Goal: Task Accomplishment & Management: Complete application form

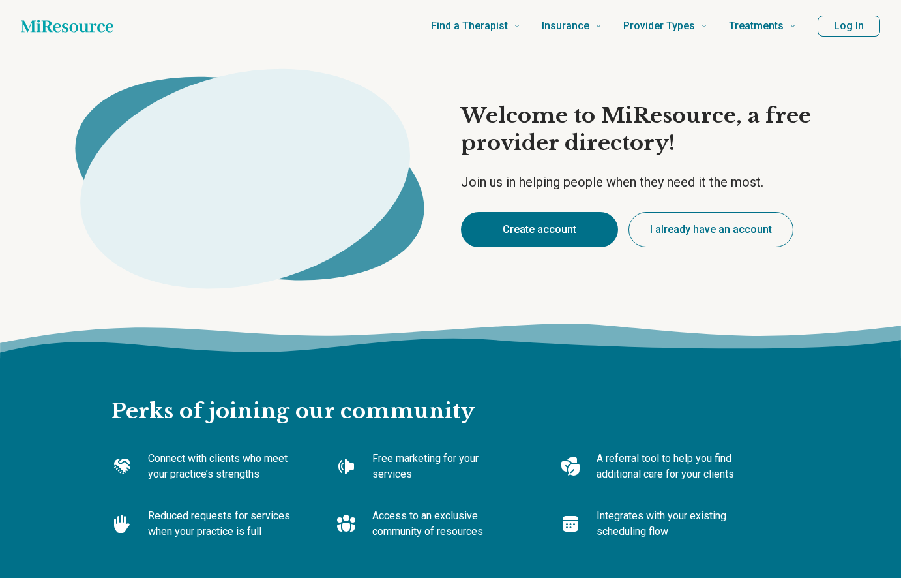
type textarea "*"
click at [528, 231] on button "Create account" at bounding box center [539, 229] width 157 height 35
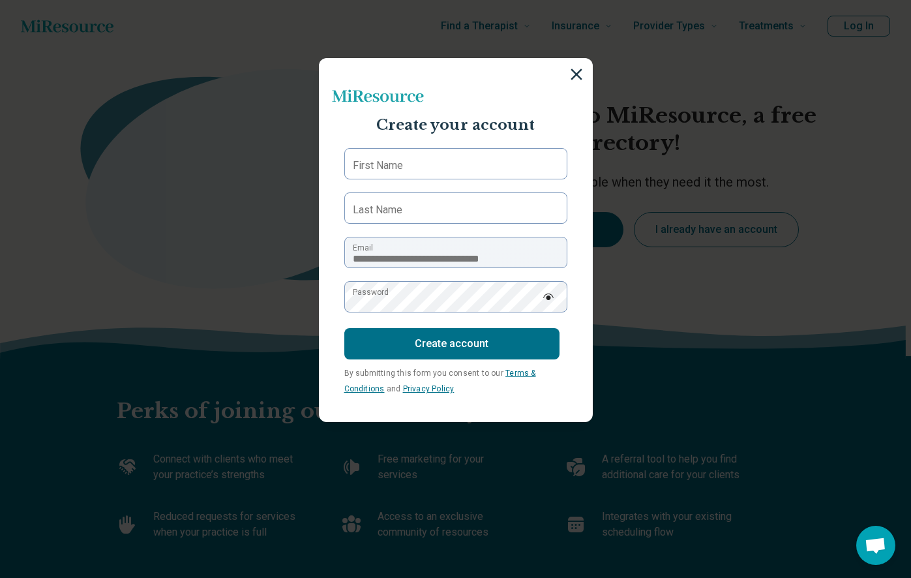
click at [368, 162] on label "First Name" at bounding box center [378, 166] width 50 height 16
click at [368, 162] on input "First Name" at bounding box center [455, 163] width 223 height 31
type input "*****"
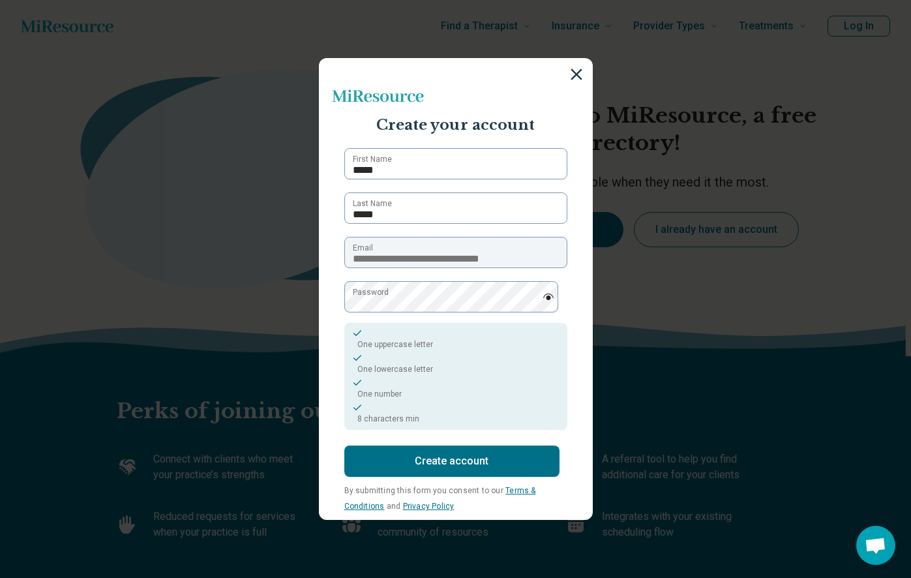
click at [390, 374] on div "One lowercase letter" at bounding box center [455, 364] width 207 height 22
click at [543, 299] on img at bounding box center [549, 296] width 12 height 7
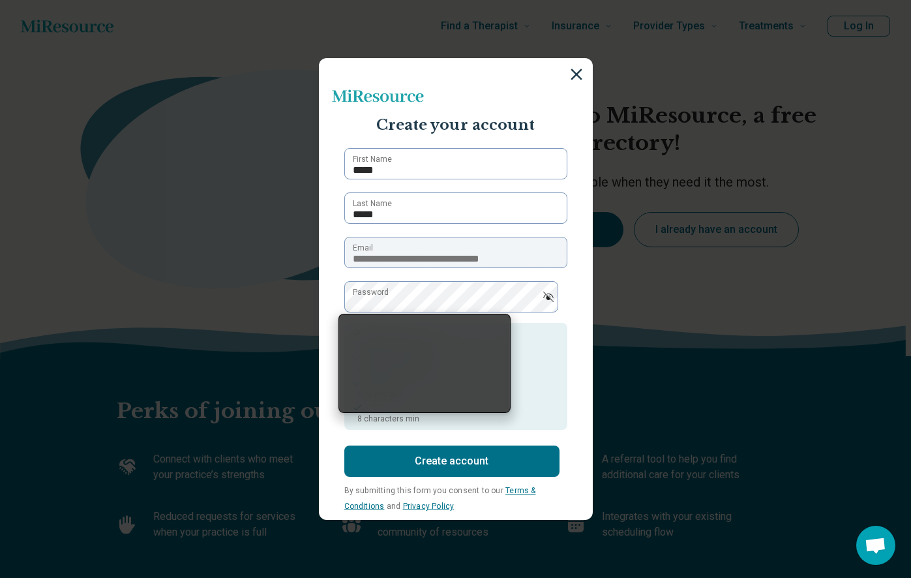
click at [525, 367] on div "One lowercase letter" at bounding box center [455, 364] width 207 height 22
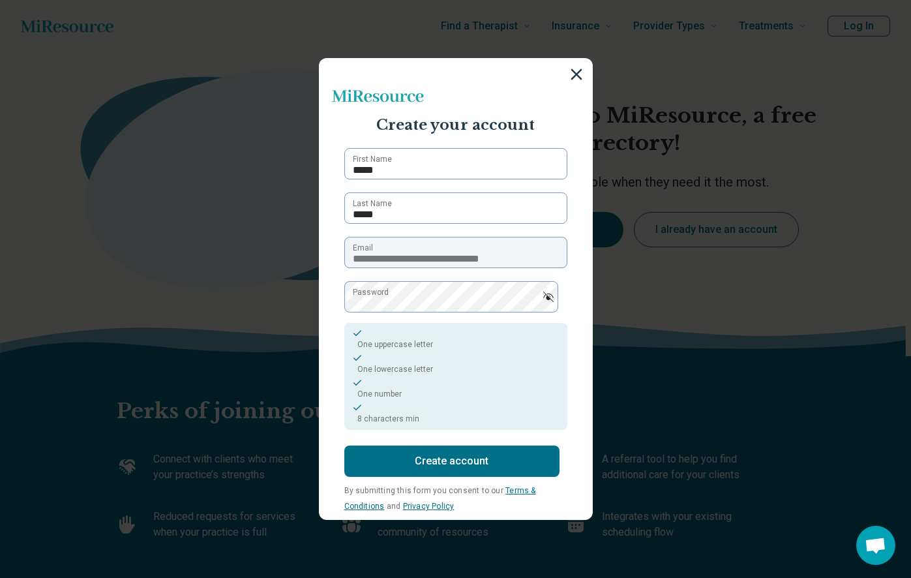
click at [400, 460] on button "Create account" at bounding box center [451, 460] width 215 height 31
